Goal: Answer question/provide support: Share knowledge or assist other users

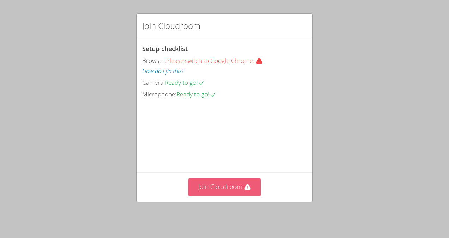
click at [245, 186] on icon at bounding box center [247, 187] width 7 height 7
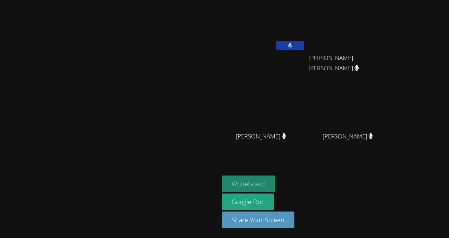
click at [275, 181] on button "Whiteboard" at bounding box center [248, 183] width 53 height 17
click at [304, 46] on button at bounding box center [290, 45] width 28 height 9
click at [294, 46] on icon at bounding box center [289, 46] width 7 height 6
click at [304, 46] on button at bounding box center [290, 45] width 28 height 9
click at [304, 47] on button at bounding box center [290, 45] width 28 height 9
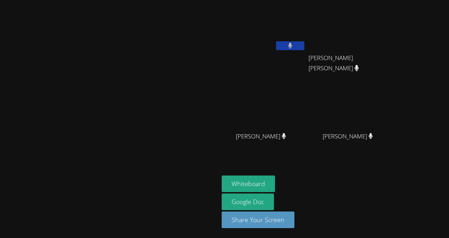
click at [304, 43] on button at bounding box center [290, 45] width 28 height 9
click at [294, 43] on icon at bounding box center [289, 46] width 7 height 6
click at [292, 47] on icon at bounding box center [290, 46] width 4 height 6
click at [304, 47] on button at bounding box center [290, 45] width 28 height 9
click at [162, 57] on video at bounding box center [109, 105] width 106 height 120
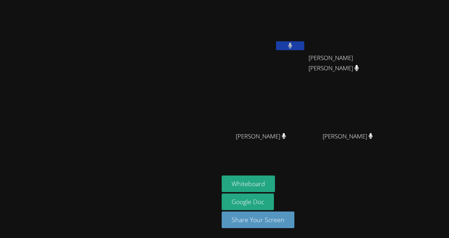
click at [293, 48] on icon at bounding box center [290, 46] width 5 height 6
click at [216, 193] on div at bounding box center [109, 179] width 213 height 28
click at [304, 43] on button at bounding box center [290, 45] width 28 height 9
click at [304, 44] on button at bounding box center [290, 45] width 28 height 9
click at [304, 42] on button at bounding box center [290, 45] width 28 height 9
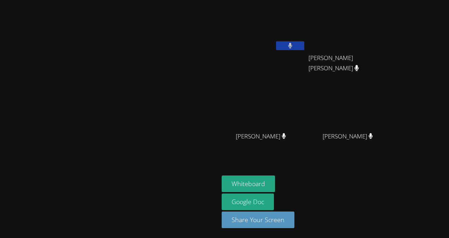
click at [56, 155] on video at bounding box center [109, 105] width 106 height 120
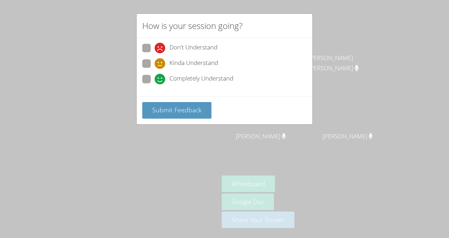
click at [184, 76] on span "Completely Understand" at bounding box center [201, 79] width 64 height 11
click at [161, 76] on input "Completely Understand" at bounding box center [158, 78] width 6 height 6
radio input "true"
click at [195, 108] on span "Submit Feedback" at bounding box center [176, 110] width 49 height 8
